Goal: Information Seeking & Learning: Understand process/instructions

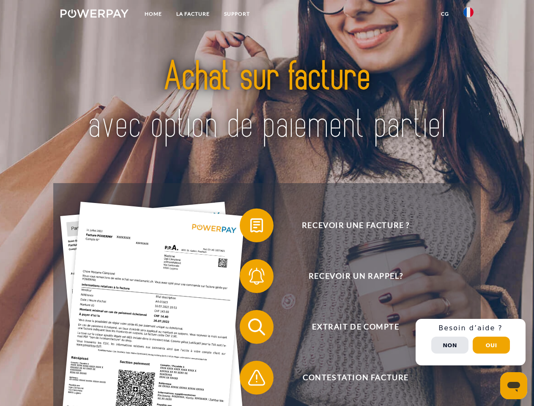
click at [94, 15] on img at bounding box center [94, 13] width 68 height 8
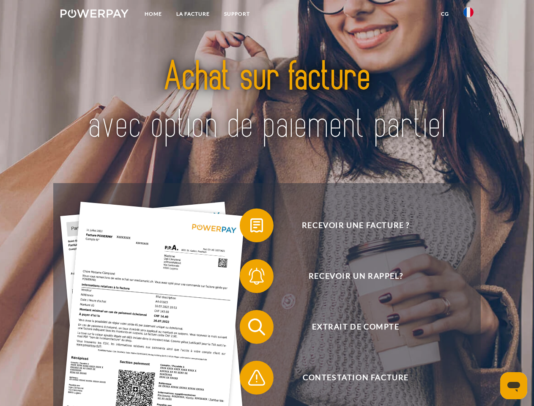
click at [469, 15] on img at bounding box center [468, 12] width 10 height 10
click at [445, 14] on link "CG" at bounding box center [445, 13] width 22 height 15
click at [250, 227] on span at bounding box center [244, 225] width 42 height 42
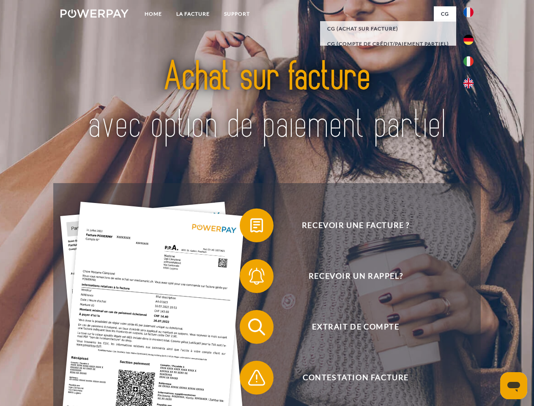
click at [250, 278] on div "Recevoir une facture ? Recevoir un rappel? Extrait de compte retour" at bounding box center [266, 352] width 427 height 338
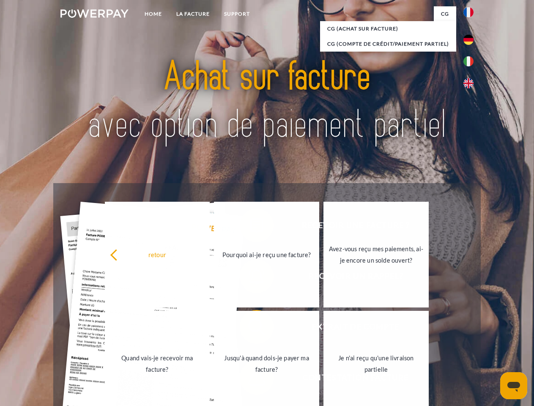
click at [250, 329] on link "Jusqu'à quand dois-je payer ma facture?" at bounding box center [266, 364] width 105 height 106
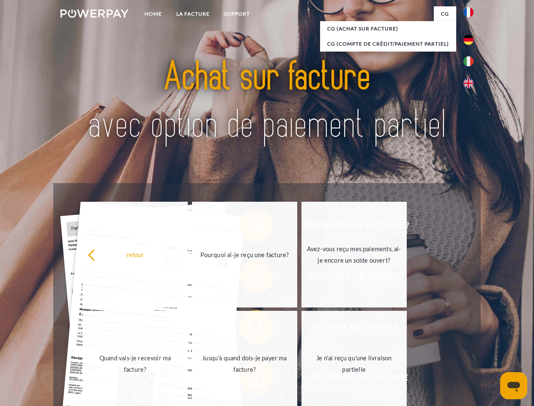
click at [250, 379] on span at bounding box center [244, 378] width 42 height 42
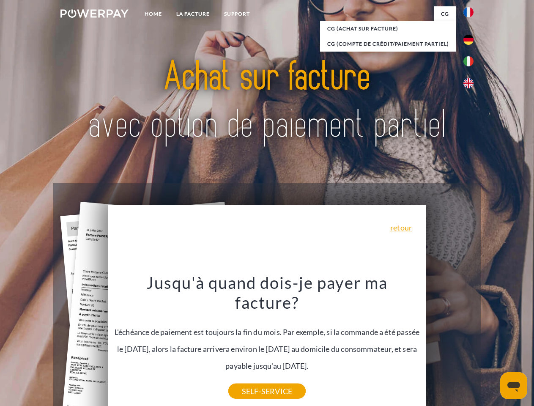
click at [471, 342] on div "Recevoir une facture ? Recevoir un rappel? Extrait de compte retour" at bounding box center [266, 352] width 427 height 338
click at [450, 344] on span "Extrait de compte" at bounding box center [355, 327] width 207 height 34
click at [491, 345] on header "Home LA FACTURE Support" at bounding box center [267, 292] width 534 height 584
